Goal: Task Accomplishment & Management: Complete application form

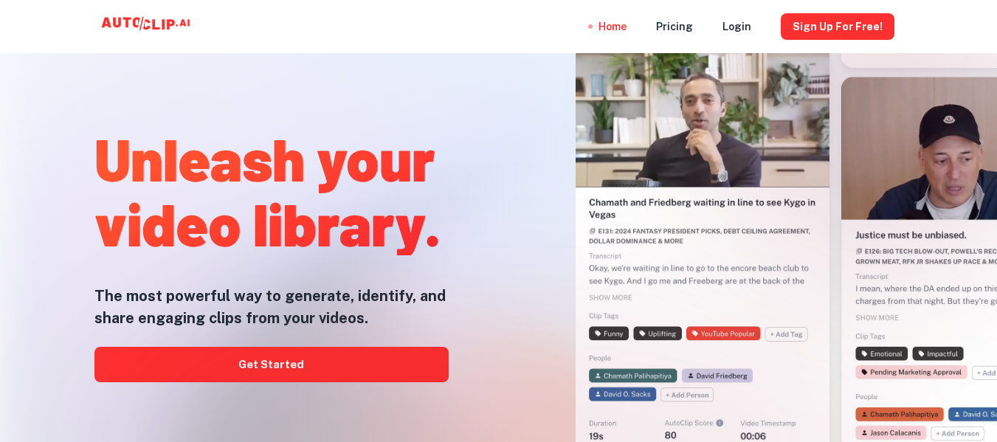
click at [430, 365] on div at bounding box center [499, 441] width 798 height 295
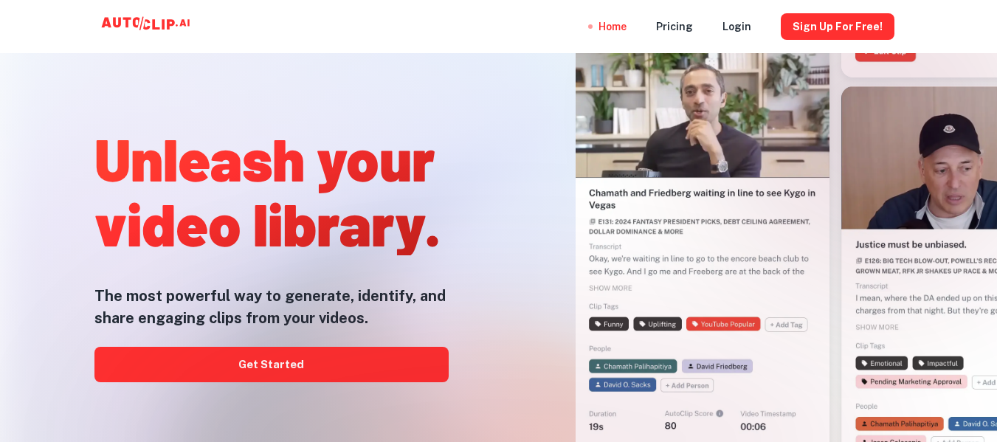
click at [265, 369] on div at bounding box center [499, 441] width 798 height 295
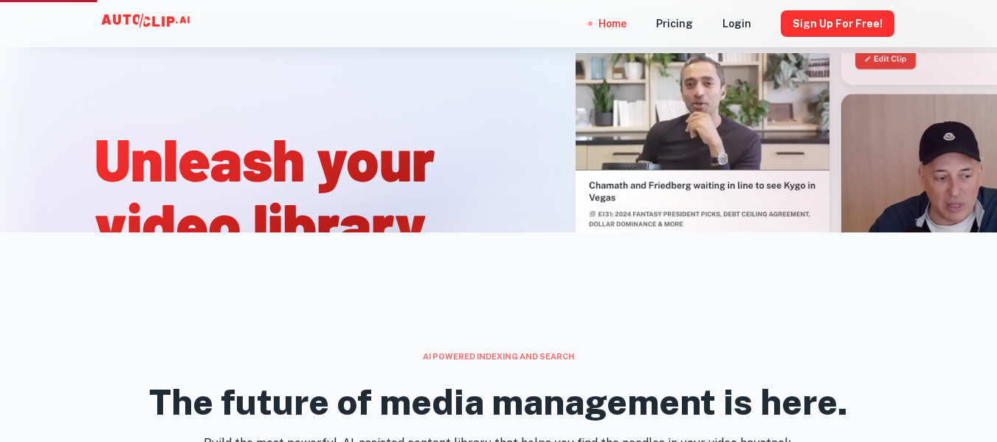
scroll to position [74, 0]
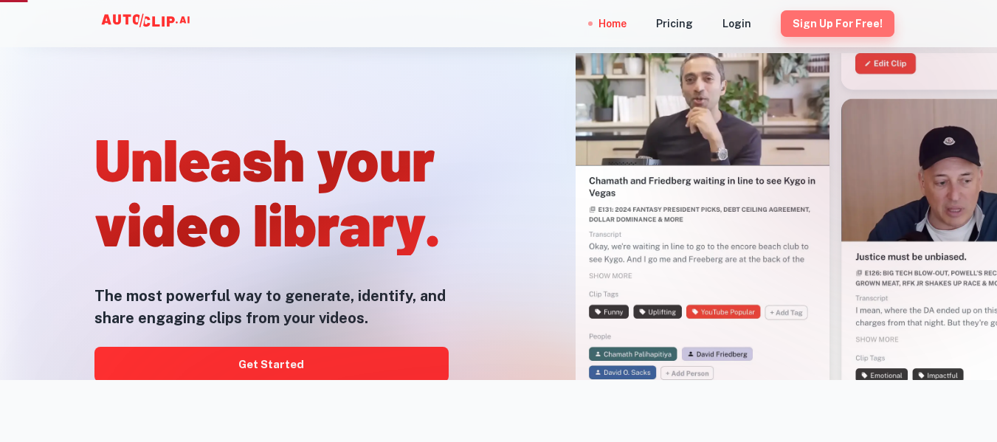
click at [846, 24] on button "Sign Up for free!" at bounding box center [838, 23] width 114 height 27
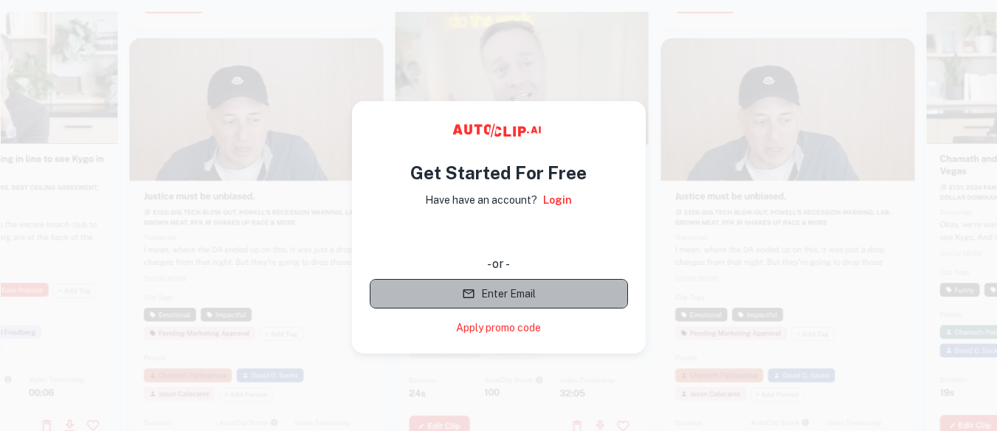
click at [525, 302] on button "Enter Email" at bounding box center [499, 294] width 258 height 30
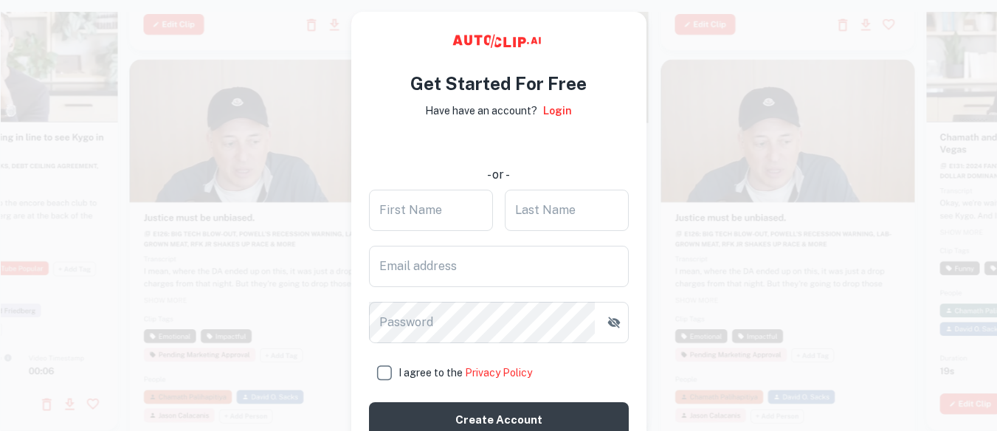
scroll to position [52, 0]
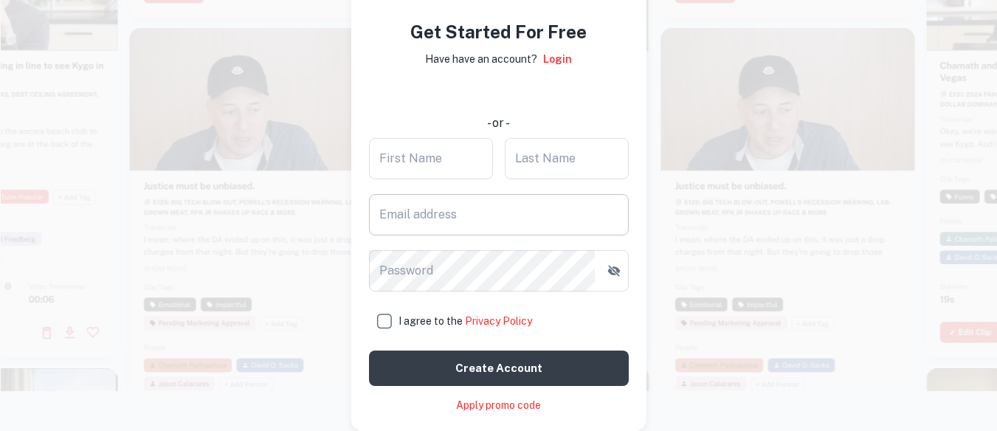
click at [449, 215] on input "Email address" at bounding box center [499, 214] width 260 height 41
paste input "[EMAIL_ADDRESS][DOMAIN_NAME]"
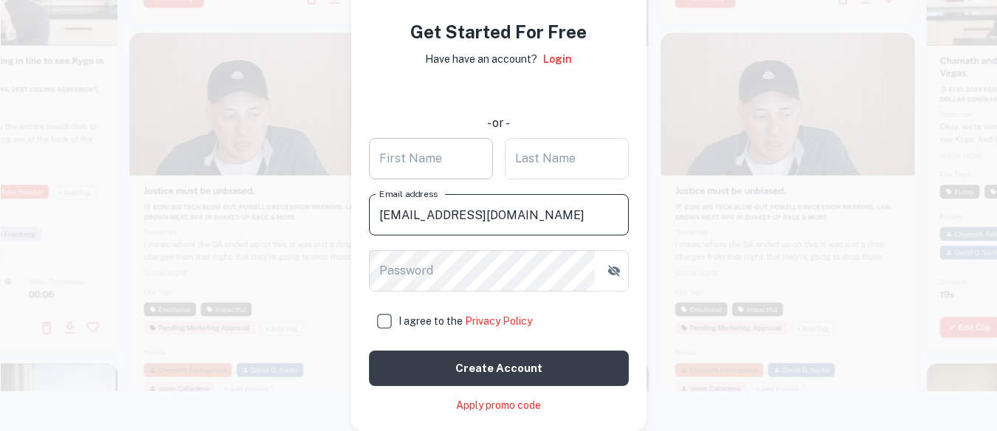
type input "[EMAIL_ADDRESS][DOMAIN_NAME]"
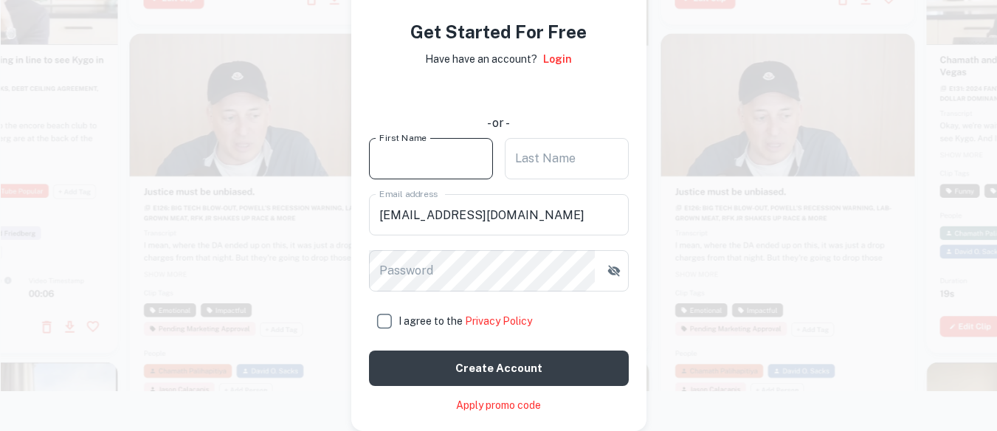
click at [445, 143] on input "First Name" at bounding box center [431, 158] width 124 height 41
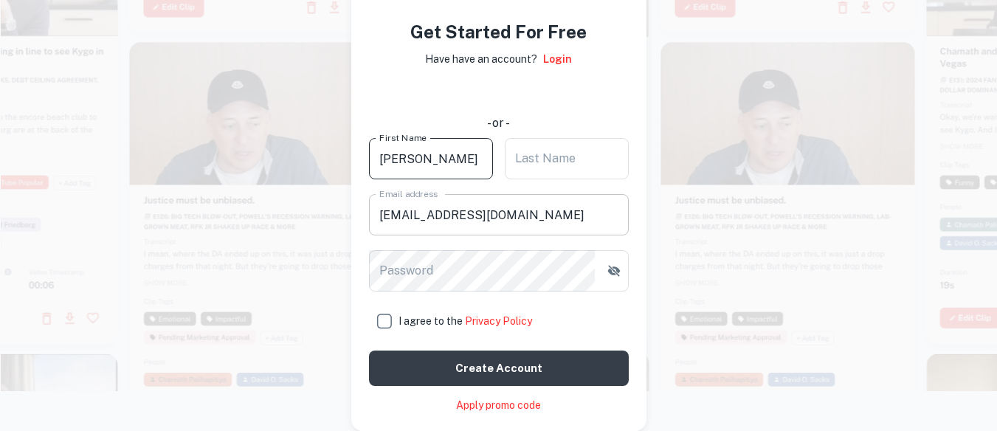
type input "[PERSON_NAME]"
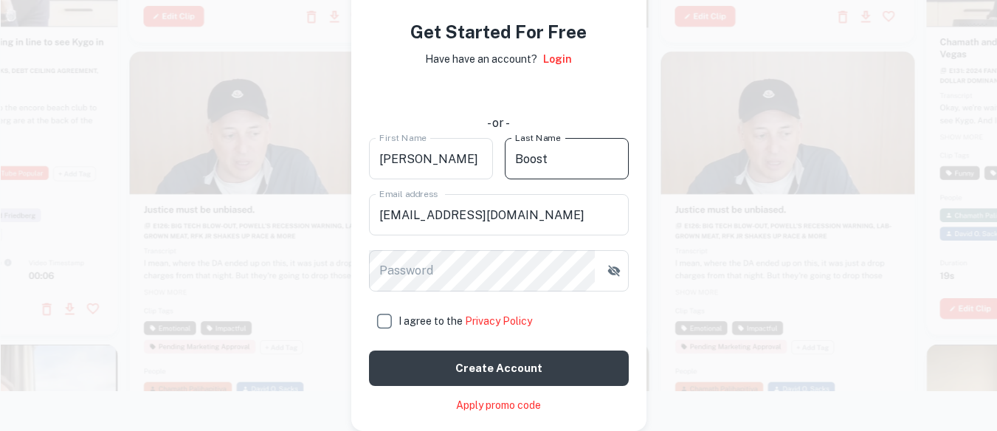
type input "Boost"
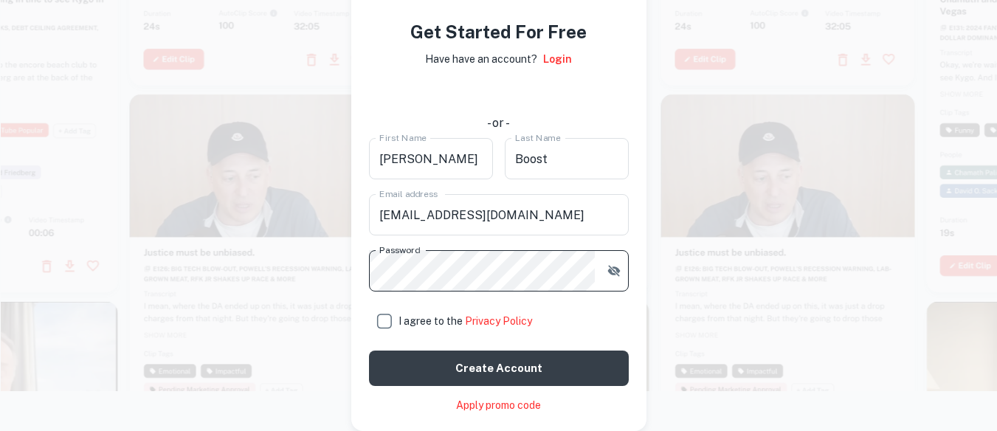
click at [394, 323] on input "I agree to the Privacy Policy" at bounding box center [384, 321] width 30 height 30
checkbox input "true"
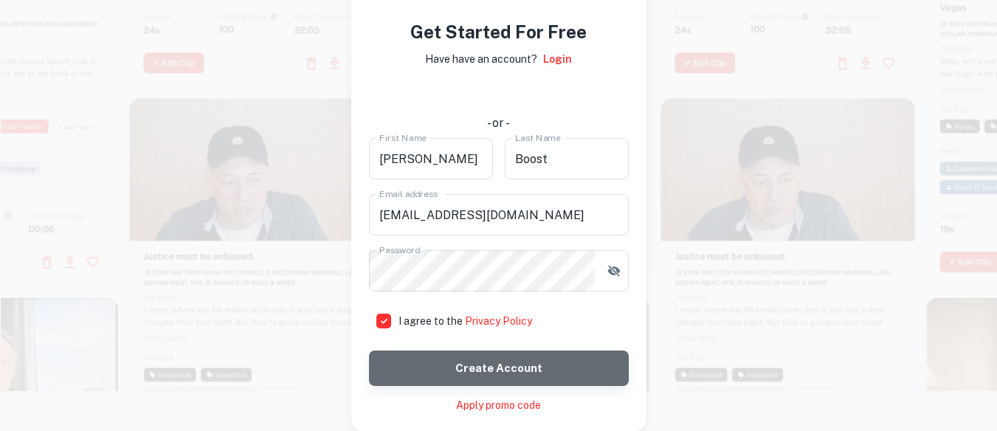
click at [446, 361] on button "Create account" at bounding box center [499, 368] width 260 height 35
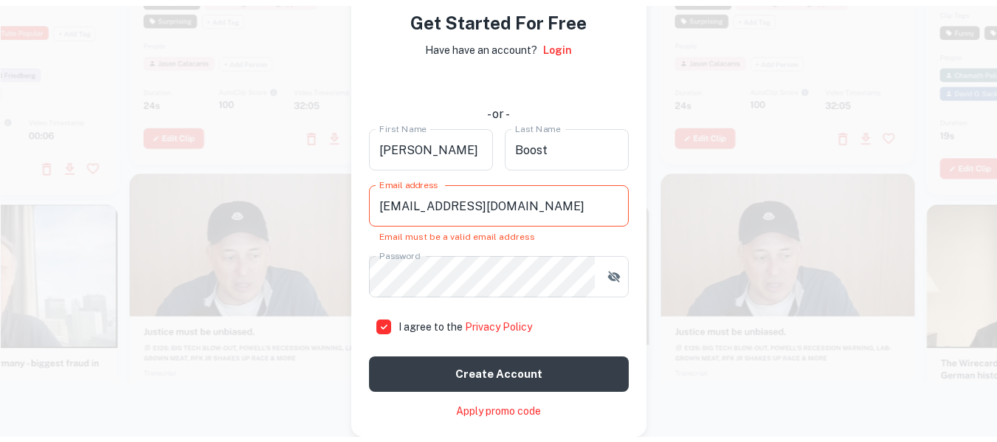
scroll to position [12, 0]
